Goal: Navigation & Orientation: Find specific page/section

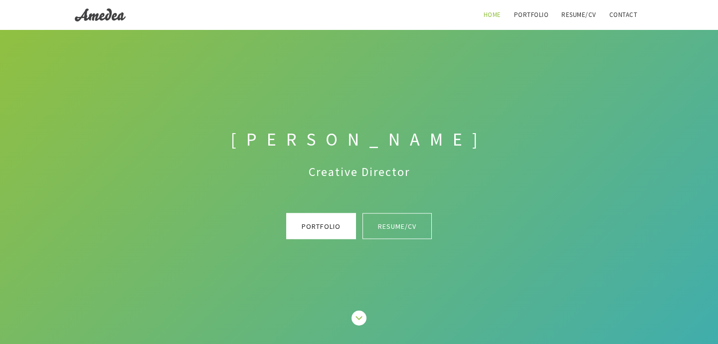
click at [301, 226] on link "Portfolio" at bounding box center [321, 226] width 70 height 26
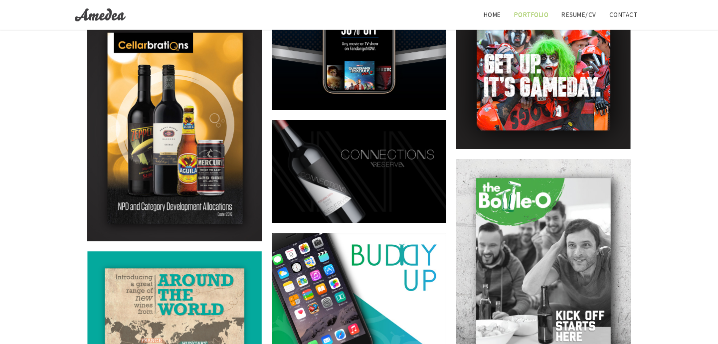
scroll to position [863, 0]
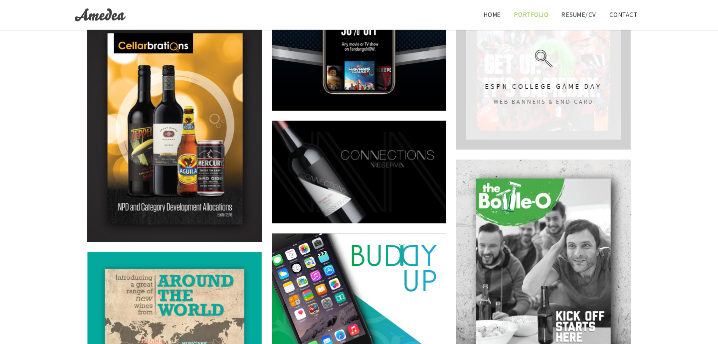
click at [535, 114] on div "ESPN College Game Day Web Banners & End Card" at bounding box center [543, 75] width 174 height 148
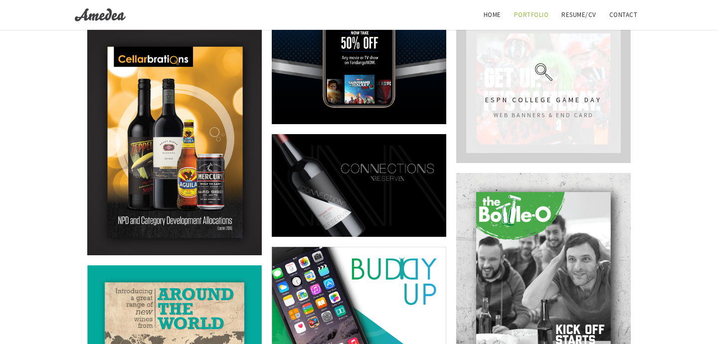
scroll to position [848, 0]
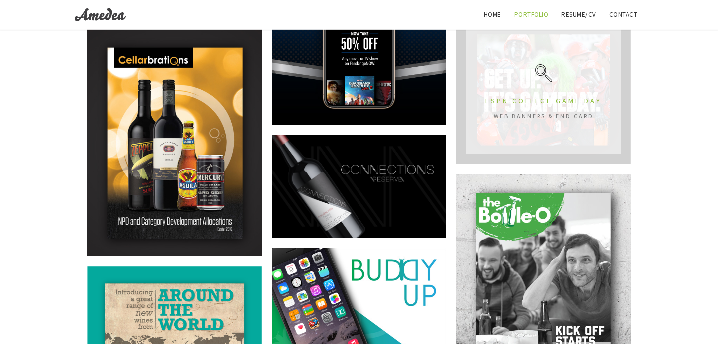
click at [523, 103] on link "ESPN College Game Day" at bounding box center [543, 100] width 117 height 9
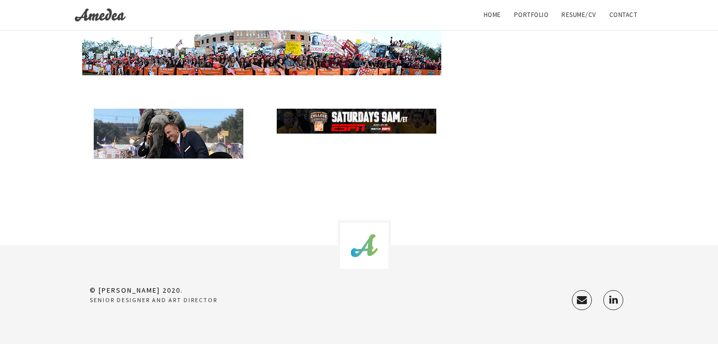
scroll to position [998, 0]
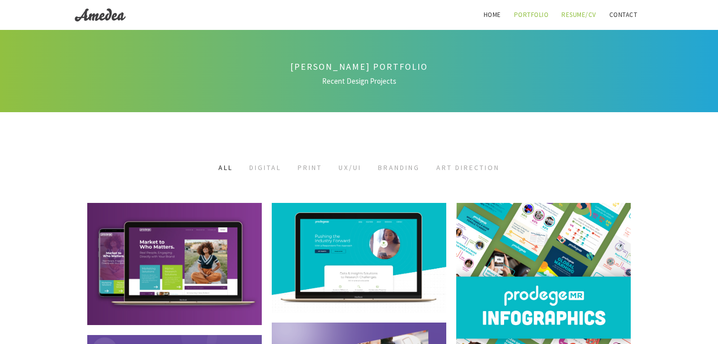
click at [569, 13] on link "Resume/CV" at bounding box center [578, 15] width 47 height 30
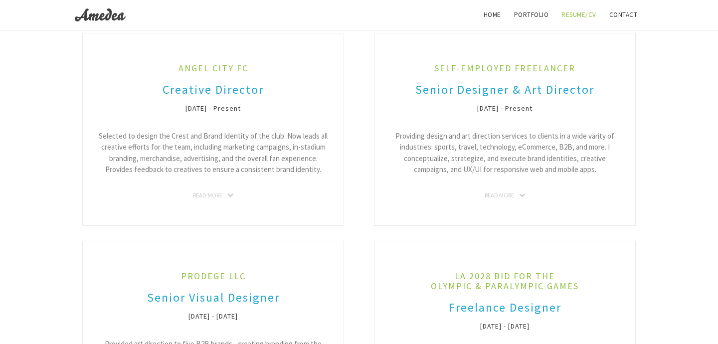
scroll to position [130, 0]
click at [93, 20] on img "Primary Navigation" at bounding box center [100, 14] width 51 height 15
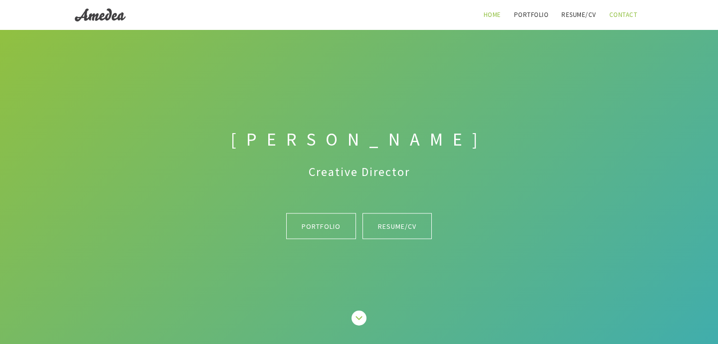
click at [621, 11] on link "Contact" at bounding box center [623, 15] width 40 height 30
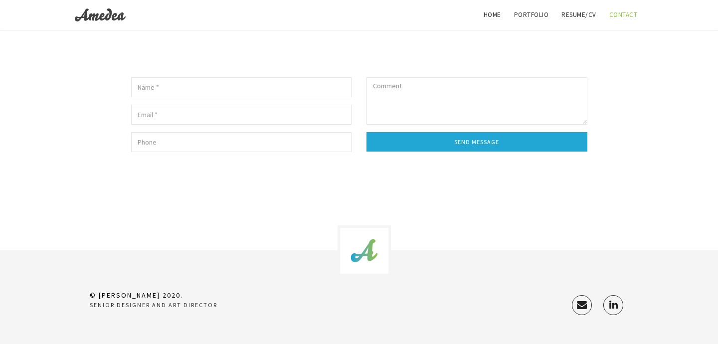
scroll to position [408, 0]
